Goal: Navigation & Orientation: Find specific page/section

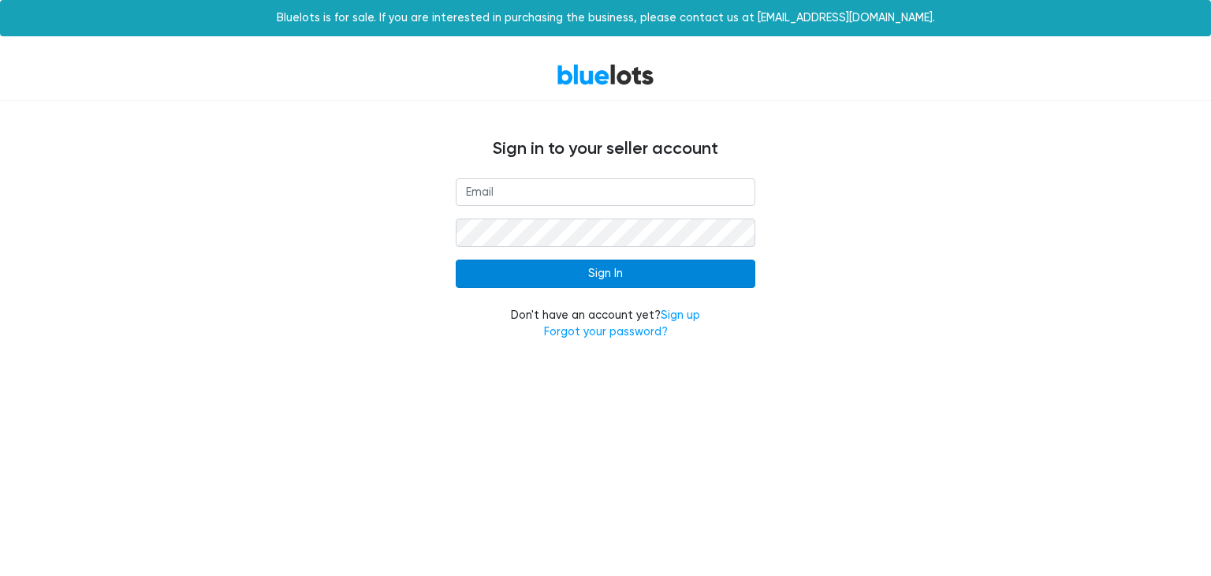
type input "[EMAIL_ADDRESS][DOMAIN_NAME]"
click at [526, 263] on input "Sign In" at bounding box center [606, 273] width 300 height 28
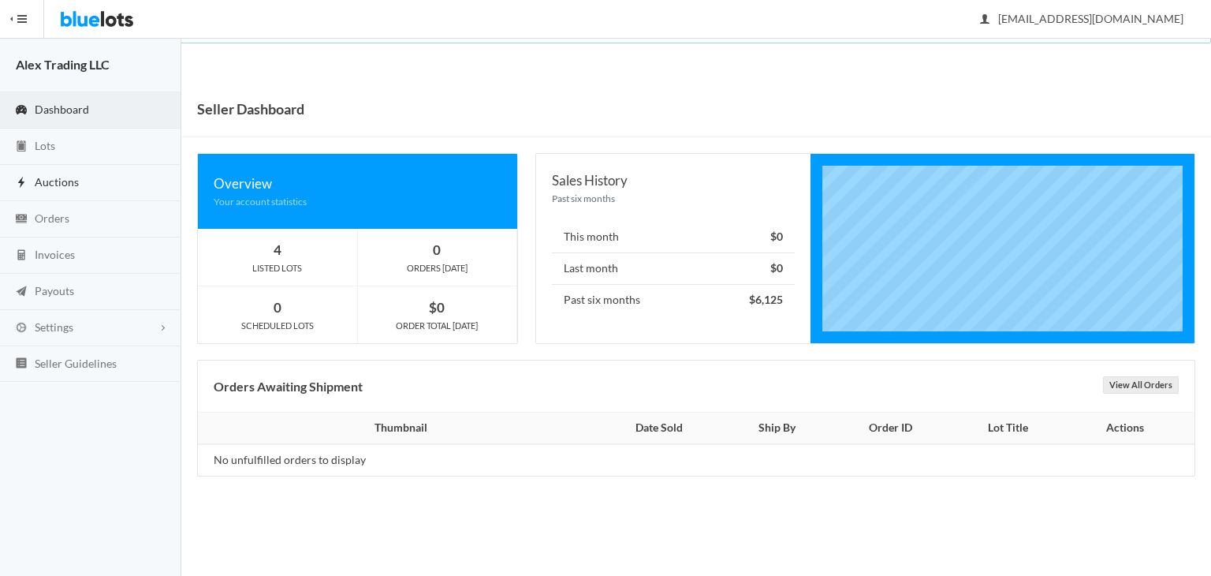
click at [95, 183] on link "Auctions" at bounding box center [90, 183] width 181 height 36
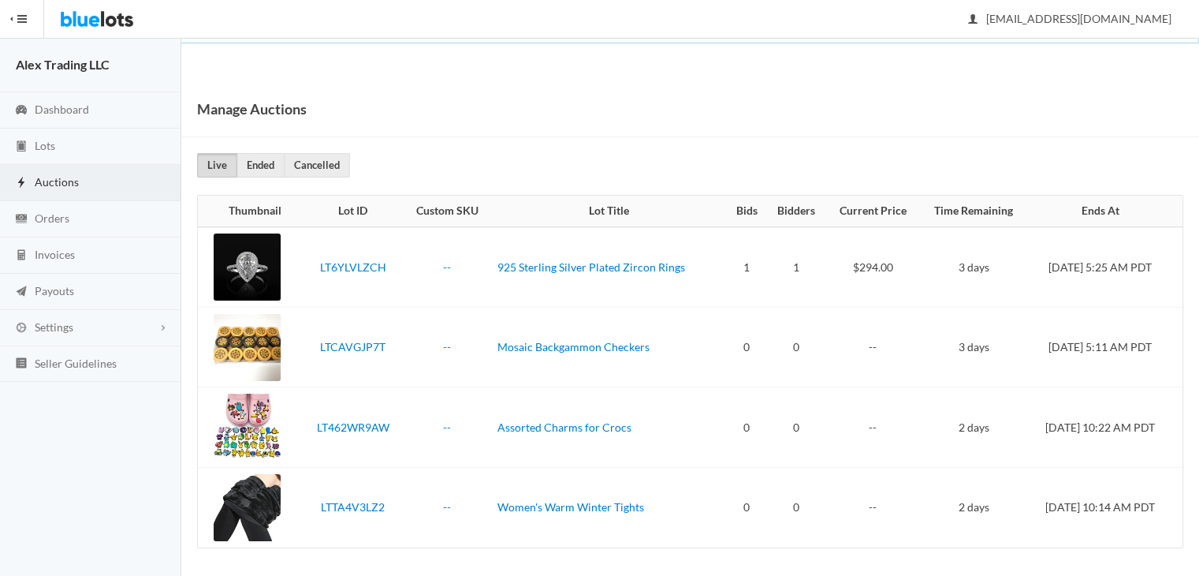
scroll to position [2, 0]
